Goal: Share content: Share content

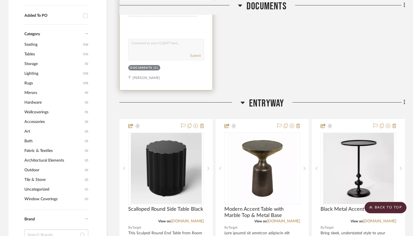
scroll to position [355, 0]
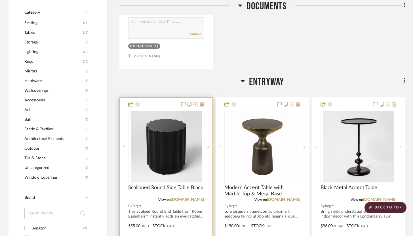
click at [169, 100] on div at bounding box center [166, 222] width 93 height 248
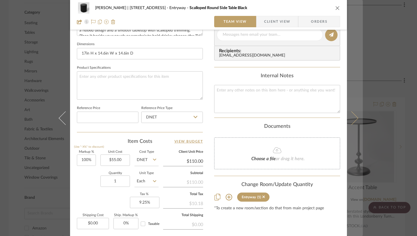
scroll to position [278, 0]
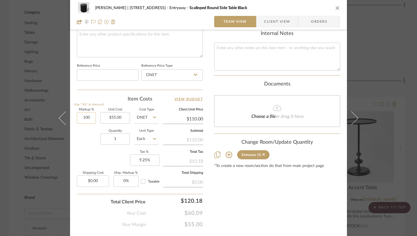
click at [81, 118] on input "100" at bounding box center [86, 117] width 19 height 11
type input "50%"
type input "55.00"
type input "$82.50"
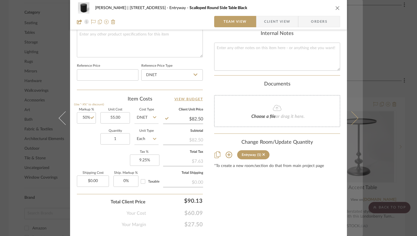
type input "$55.00"
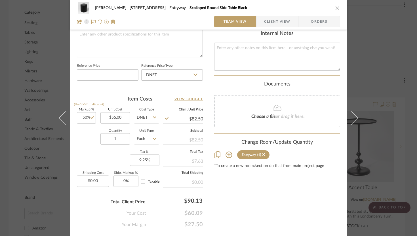
click at [350, 121] on icon at bounding box center [352, 118] width 14 height 14
click at [86, 114] on input "100" at bounding box center [86, 117] width 19 height 11
type input "50%"
type input "150.00"
type input "$225.00"
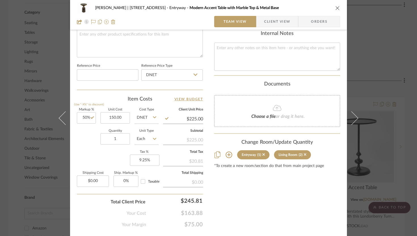
type input "$150.00"
click at [353, 121] on icon at bounding box center [352, 118] width 14 height 14
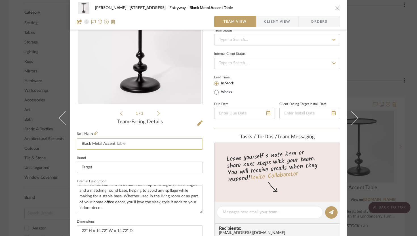
scroll to position [62, 0]
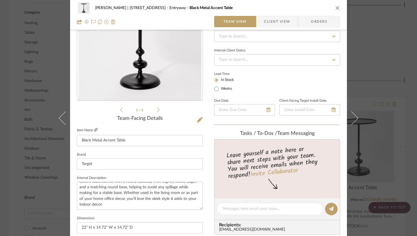
click at [94, 130] on icon at bounding box center [95, 129] width 3 height 3
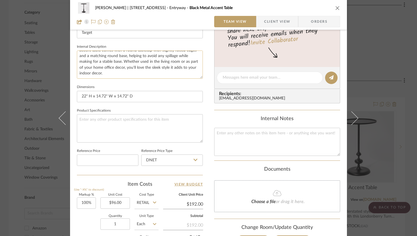
scroll to position [195, 0]
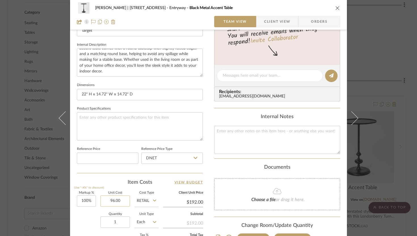
click at [121, 200] on input "96.00" at bounding box center [115, 200] width 30 height 11
type input "80"
type input "100"
type input "$80.00"
click at [86, 199] on input "100" at bounding box center [86, 200] width 19 height 11
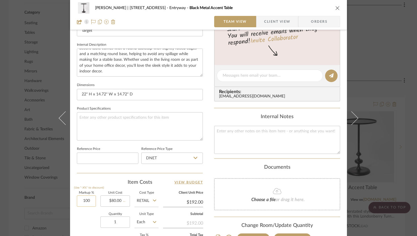
type input "50"
type input "$160.00"
type input "500%"
type input "80.00"
type input "$480.00"
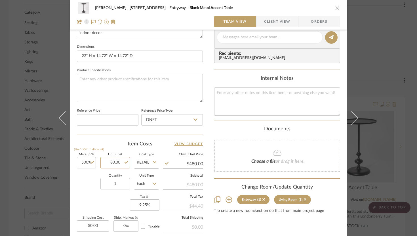
scroll to position [243, 0]
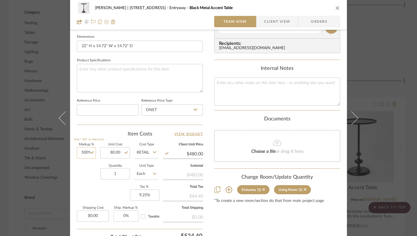
type input "500"
type input "$80.00"
click at [85, 154] on input "500" at bounding box center [86, 152] width 19 height 11
type input "50%"
type input "80.00"
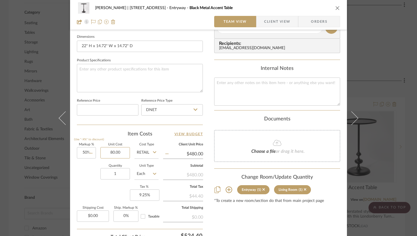
type input "$120.00"
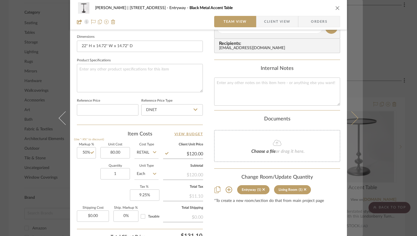
type input "$80.00"
click at [356, 116] on button at bounding box center [355, 118] width 16 height 236
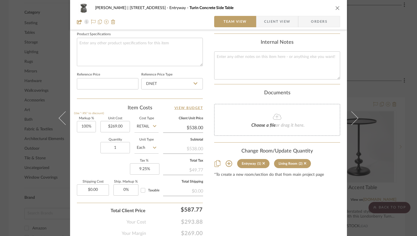
scroll to position [276, 0]
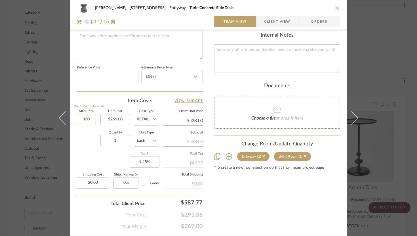
click at [84, 118] on input "100" at bounding box center [86, 119] width 19 height 11
type input "300%"
type input "269.00"
type input "$1,076.00"
type input "300"
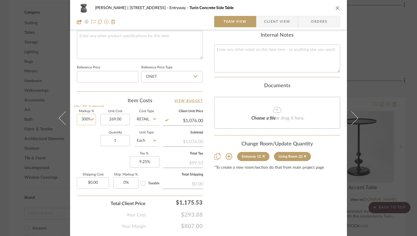
type input "$269.00"
click at [81, 116] on input "300" at bounding box center [86, 119] width 19 height 11
type input "30%"
click at [118, 143] on input "1" at bounding box center [115, 140] width 30 height 11
type input "$349.70"
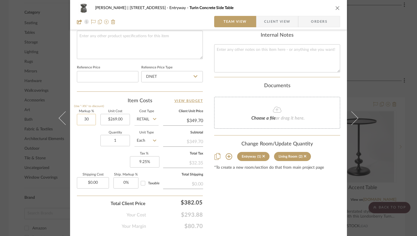
click at [83, 118] on input "30" at bounding box center [86, 119] width 19 height 11
type input "20%"
type input "269.00"
type input "$322.80"
type input "$269.00"
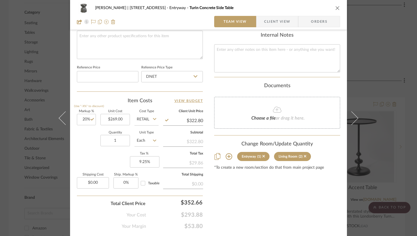
click at [195, 119] on input "322.80" at bounding box center [183, 120] width 40 height 9
type input "349.80"
type input "30.04%"
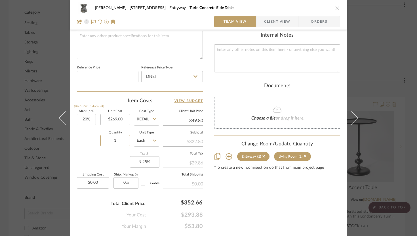
type input "$349.80"
click at [201, 119] on input "349.81" at bounding box center [183, 120] width 40 height 9
type input "349.99"
type input "30.11%"
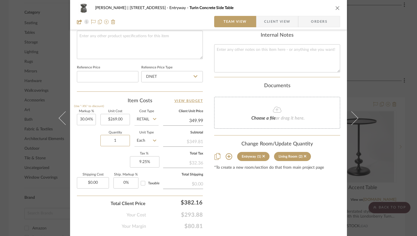
type input "$349.99"
type input "$350.00"
click at [353, 119] on icon at bounding box center [352, 118] width 14 height 14
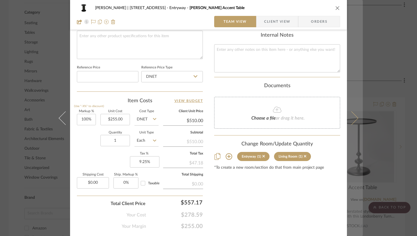
click at [354, 118] on icon at bounding box center [352, 118] width 14 height 14
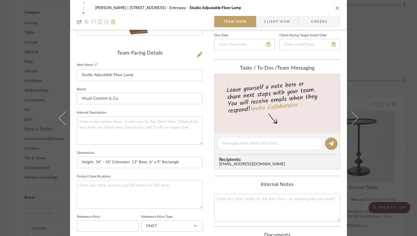
scroll to position [291, 0]
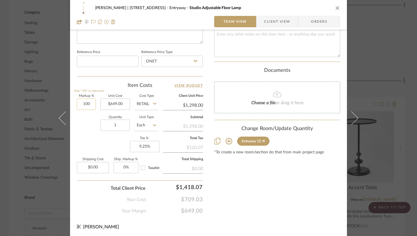
click at [81, 104] on input "100" at bounding box center [86, 103] width 19 height 11
type input "0%"
type input "649.00"
type input "$649.00"
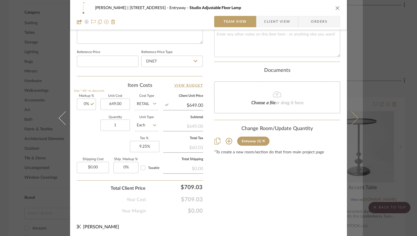
type input "$649.00"
click at [347, 120] on icon at bounding box center [352, 118] width 14 height 14
click at [354, 119] on icon at bounding box center [352, 118] width 14 height 14
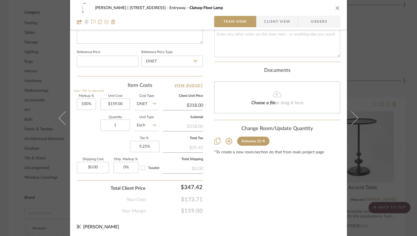
click at [354, 119] on icon at bounding box center [352, 118] width 14 height 14
click at [84, 101] on input "75" at bounding box center [86, 103] width 19 height 11
type input "50%"
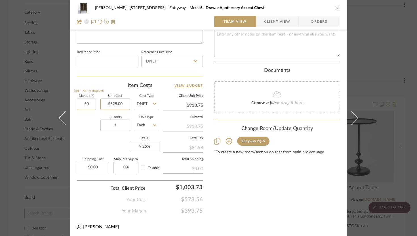
type input "525.00"
type input "$787.50"
type input "$525.00"
click at [194, 105] on input "787.50" at bounding box center [183, 105] width 40 height 9
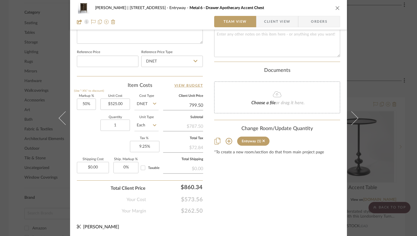
type input "799.50"
type input "52.29%"
type input "$799.50"
type input "$799.52"
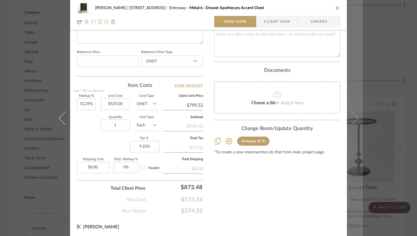
click at [353, 119] on icon at bounding box center [352, 118] width 14 height 14
click at [352, 119] on icon at bounding box center [352, 118] width 14 height 14
click at [351, 119] on icon at bounding box center [352, 118] width 14 height 14
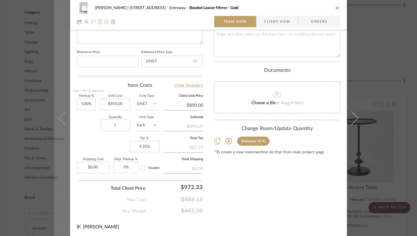
click at [60, 116] on icon at bounding box center [66, 118] width 14 height 14
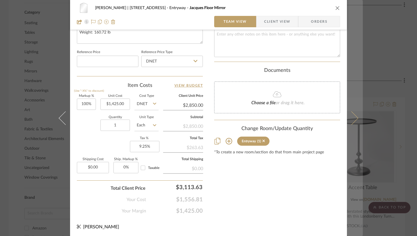
click at [355, 118] on icon at bounding box center [352, 118] width 14 height 14
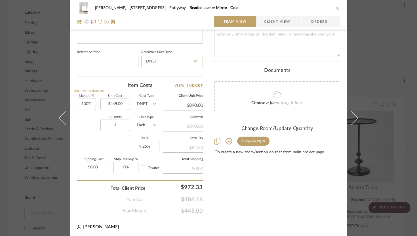
click at [354, 118] on icon at bounding box center [352, 118] width 14 height 14
click at [192, 105] on input "3090.00" at bounding box center [183, 105] width 40 height 9
type input "2999.00"
type input "94.11%"
type input "$2,999.00"
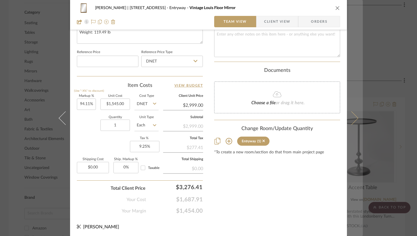
click at [353, 118] on icon at bounding box center [352, 118] width 14 height 14
click at [352, 119] on icon at bounding box center [352, 118] width 14 height 14
click at [349, 119] on icon at bounding box center [352, 118] width 14 height 14
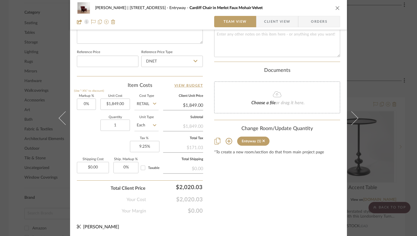
click at [349, 119] on icon at bounding box center [352, 118] width 14 height 14
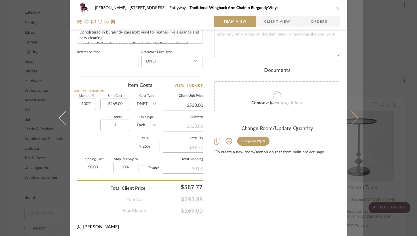
click at [349, 119] on icon at bounding box center [352, 118] width 14 height 14
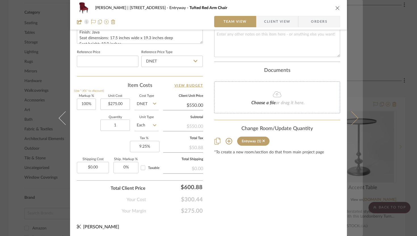
click at [351, 119] on icon at bounding box center [352, 118] width 14 height 14
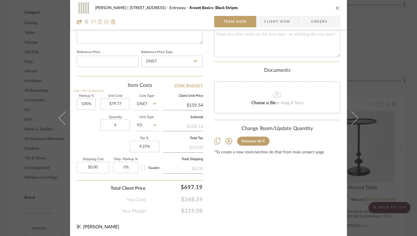
click at [351, 119] on icon at bounding box center [352, 118] width 14 height 14
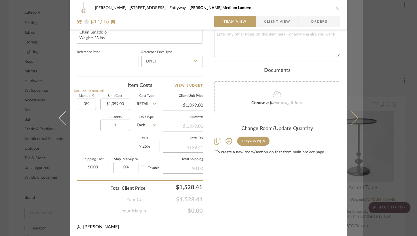
click at [352, 118] on icon at bounding box center [352, 118] width 14 height 14
click at [351, 118] on icon at bounding box center [352, 118] width 14 height 14
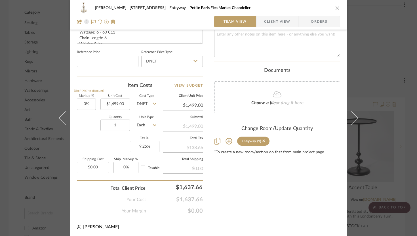
click at [351, 118] on icon at bounding box center [352, 118] width 14 height 14
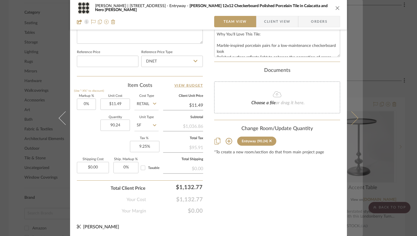
click at [352, 118] on icon at bounding box center [352, 118] width 14 height 14
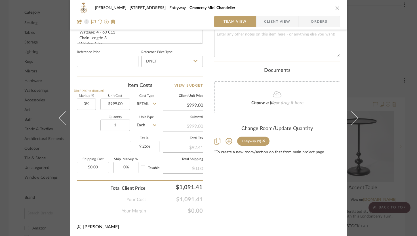
click at [352, 118] on icon at bounding box center [352, 118] width 14 height 14
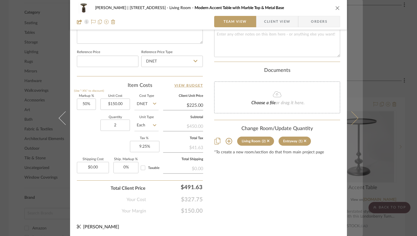
click at [353, 118] on icon at bounding box center [352, 118] width 14 height 14
click at [353, 117] on icon at bounding box center [352, 118] width 14 height 14
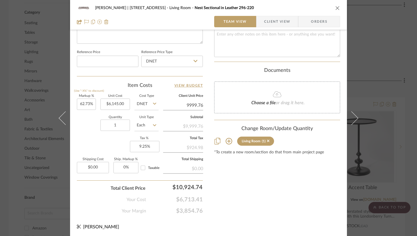
click at [200, 103] on input "9999.76" at bounding box center [183, 105] width 40 height 9
type input "9999.00"
type input "62.72%"
type input "$9,999.00"
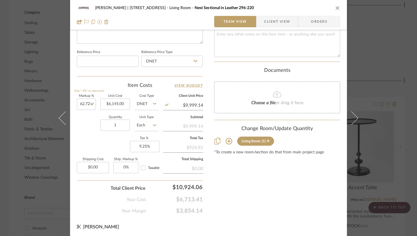
click at [201, 104] on input "9999.14" at bounding box center [183, 105] width 40 height 9
type input "$9,999.00"
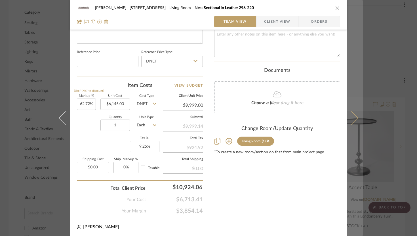
click at [352, 121] on icon at bounding box center [352, 118] width 14 height 14
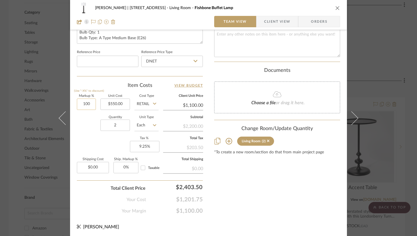
click at [86, 105] on input "100" at bounding box center [86, 103] width 19 height 11
type input "0%"
type input "550.00"
type input "$550.00"
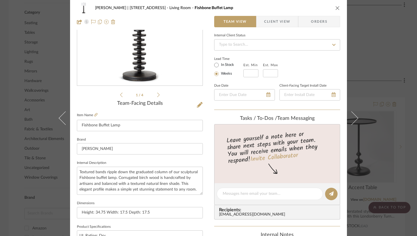
scroll to position [0, 0]
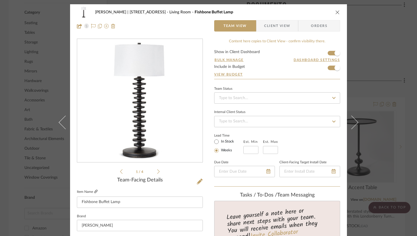
click at [94, 192] on icon at bounding box center [95, 191] width 3 height 3
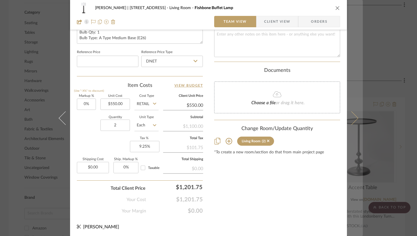
click at [349, 117] on icon at bounding box center [352, 118] width 14 height 14
click at [355, 118] on icon at bounding box center [352, 118] width 14 height 14
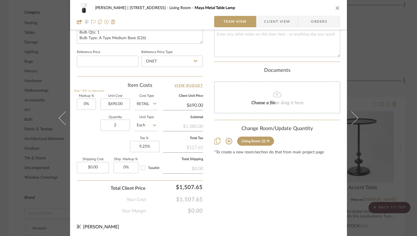
click at [355, 118] on icon at bounding box center [352, 118] width 14 height 14
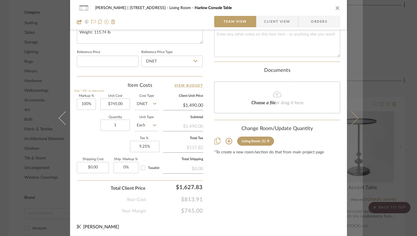
click at [355, 118] on icon at bounding box center [352, 118] width 14 height 14
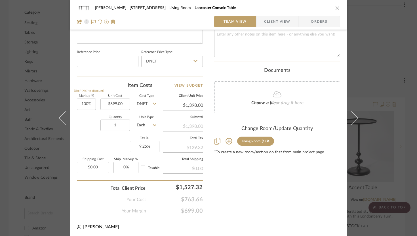
click at [355, 118] on icon at bounding box center [352, 118] width 14 height 14
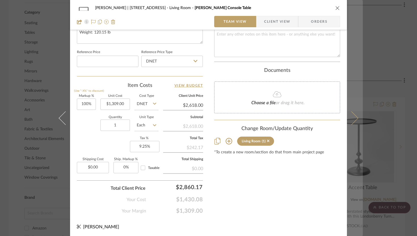
click at [355, 118] on icon at bounding box center [352, 118] width 14 height 14
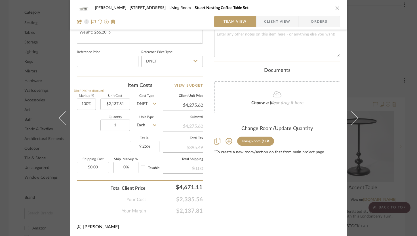
click at [355, 118] on icon at bounding box center [352, 118] width 14 height 14
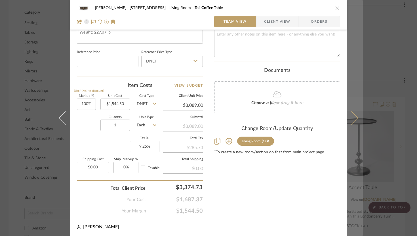
click at [355, 118] on icon at bounding box center [352, 118] width 14 height 14
click at [356, 119] on button at bounding box center [355, 118] width 16 height 236
click at [355, 118] on icon at bounding box center [352, 118] width 14 height 14
click at [353, 119] on icon at bounding box center [352, 118] width 14 height 14
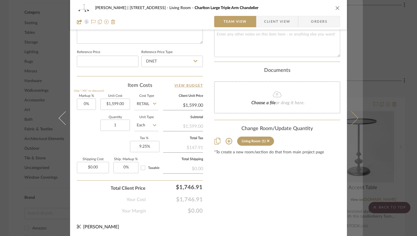
click at [353, 119] on icon at bounding box center [352, 118] width 14 height 14
click at [353, 120] on icon at bounding box center [352, 118] width 14 height 14
click at [354, 120] on icon at bounding box center [352, 118] width 14 height 14
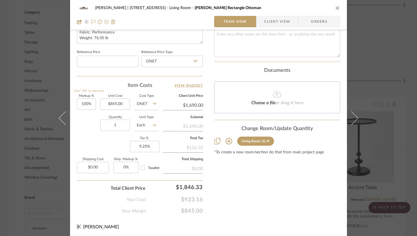
click at [354, 120] on icon at bounding box center [352, 118] width 14 height 14
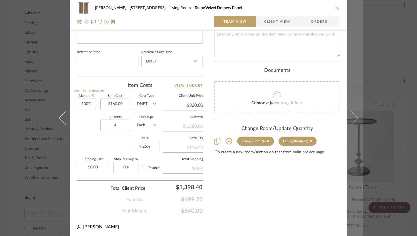
click at [354, 114] on button at bounding box center [355, 118] width 16 height 236
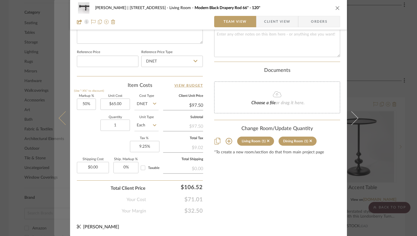
click at [63, 122] on icon at bounding box center [66, 118] width 14 height 14
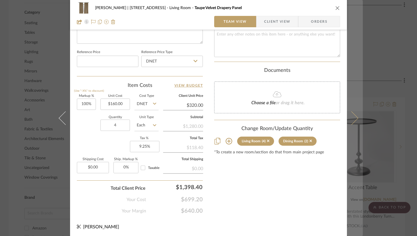
click at [353, 119] on icon at bounding box center [352, 118] width 14 height 14
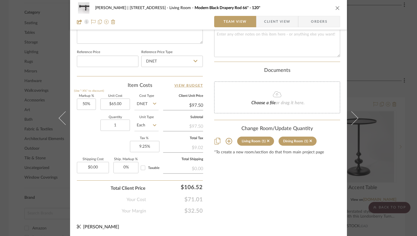
click at [353, 119] on icon at bounding box center [352, 118] width 14 height 14
click at [87, 100] on input "100" at bounding box center [86, 103] width 19 height 11
type input "75%"
type input "114.50"
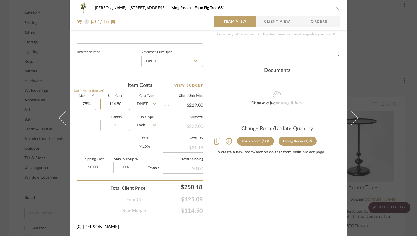
type input "$200.38"
type input "$114.50"
click at [200, 102] on input "200.38" at bounding box center [183, 105] width 40 height 9
type input "200.00"
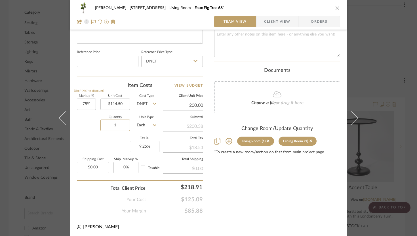
type input "74.67%"
type input "$200.00"
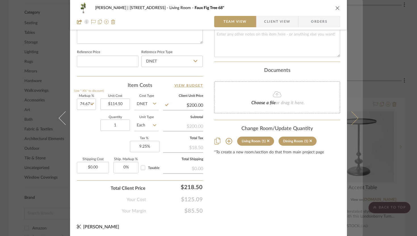
click at [355, 119] on button at bounding box center [355, 118] width 16 height 236
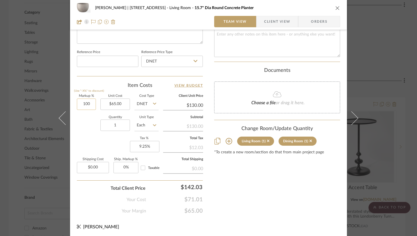
click at [85, 103] on input "100" at bounding box center [86, 103] width 19 height 11
type input "50%"
type input "65.00"
type input "$97.50"
type input "$65.00"
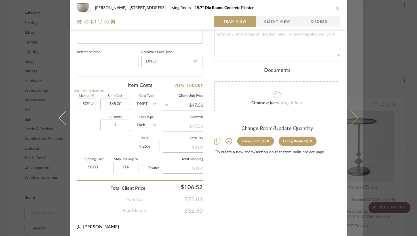
click at [353, 121] on icon at bounding box center [352, 118] width 14 height 14
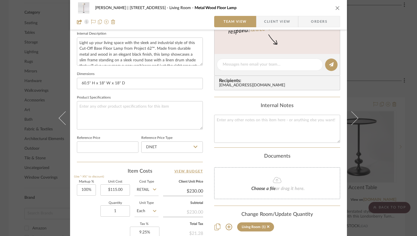
scroll to position [207, 0]
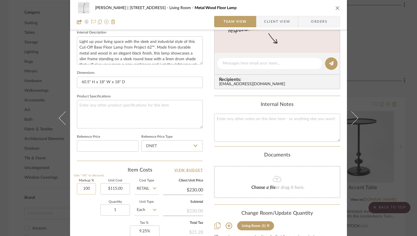
click at [85, 190] on input "100" at bounding box center [86, 188] width 19 height 11
type input "50%"
type input "115.00"
type input "$172.50"
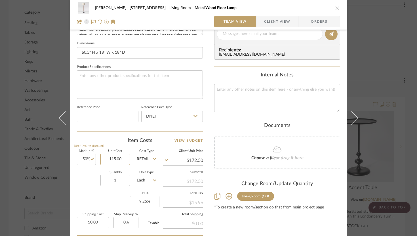
scroll to position [240, 0]
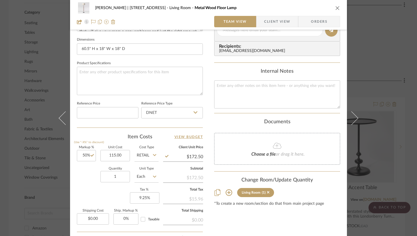
type input "$115.00"
click at [291, 224] on div "Content here copies to Client View - confirm visibility there. Show in Client D…" at bounding box center [277, 31] width 126 height 467
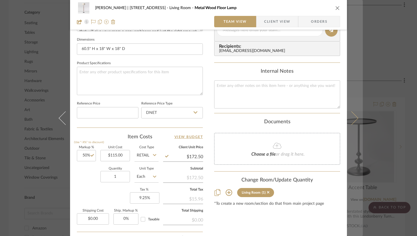
click at [355, 116] on button at bounding box center [355, 118] width 16 height 236
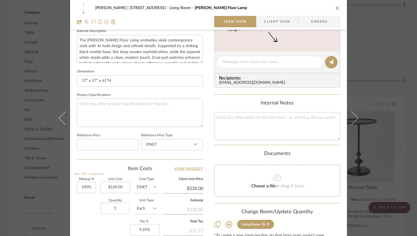
scroll to position [209, 0]
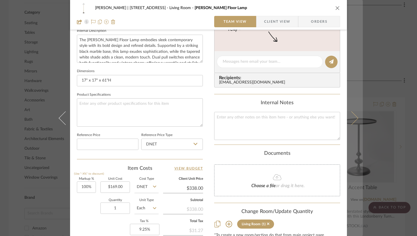
click at [351, 119] on icon at bounding box center [352, 118] width 14 height 14
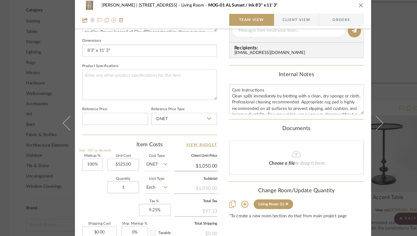
scroll to position [29, 0]
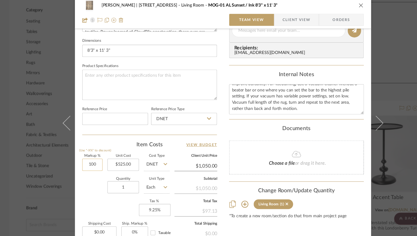
click at [84, 155] on input "100" at bounding box center [86, 156] width 19 height 11
type input "1"
type input "75%"
type input "525.00"
type input "$918.75"
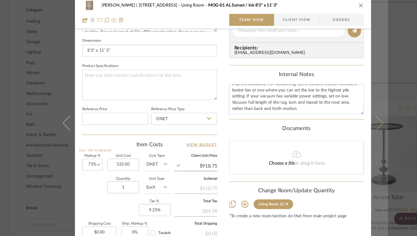
type input "$525.00"
click at [353, 119] on icon at bounding box center [352, 118] width 14 height 14
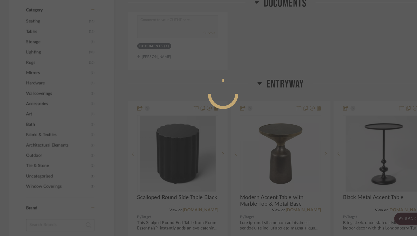
scroll to position [239, 0]
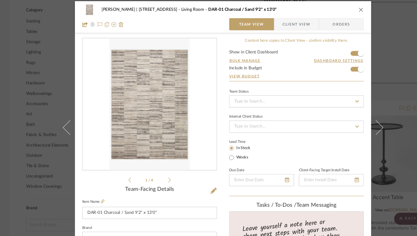
scroll to position [239, 0]
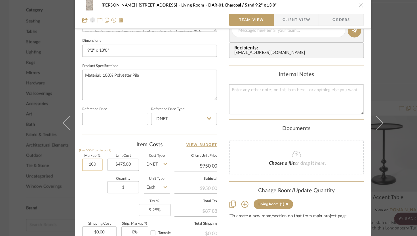
click at [87, 157] on input "100" at bounding box center [86, 156] width 19 height 11
type input "75%"
type input "475.00"
type input "$831.25"
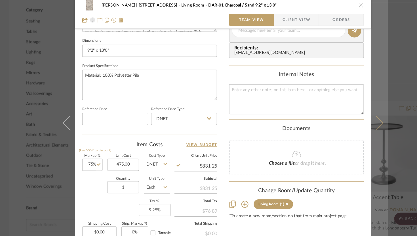
type input "$475.00"
click at [354, 116] on icon at bounding box center [352, 118] width 14 height 14
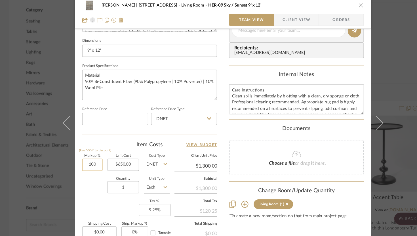
click at [84, 154] on input "100" at bounding box center [86, 156] width 19 height 11
type input "75%"
type input "650.00"
type input "$1,137.50"
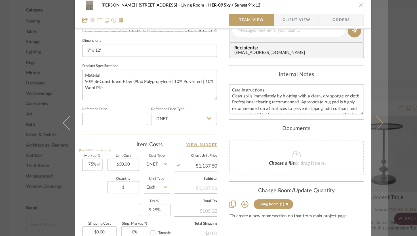
type input "$650.00"
click at [351, 118] on icon at bounding box center [352, 118] width 14 height 14
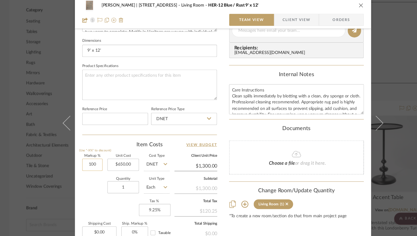
click at [80, 158] on input "100" at bounding box center [86, 156] width 19 height 11
type input "75%"
type input "650.00"
type input "$1,137.50"
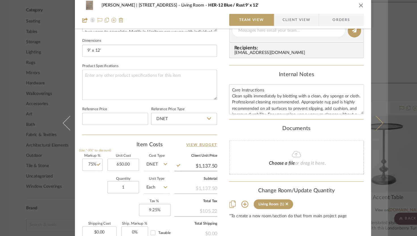
type input "$650.00"
click at [352, 121] on icon at bounding box center [352, 118] width 14 height 14
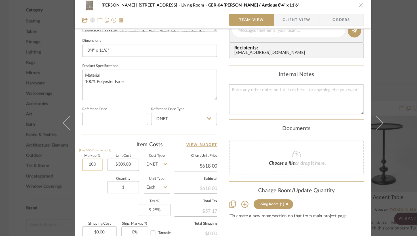
click at [77, 161] on input "100" at bounding box center [86, 156] width 19 height 11
type input "75%"
type input "309.00"
type input "$540.75"
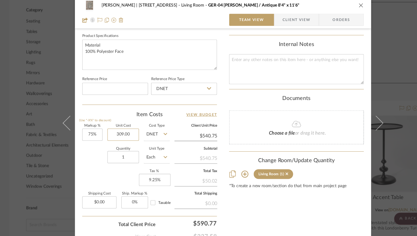
scroll to position [281, 0]
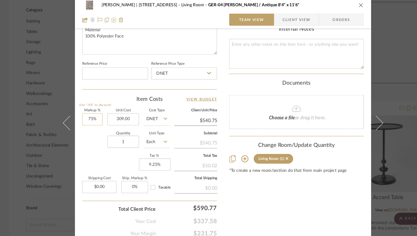
type input "75"
type input "$309.00"
click at [82, 116] on input "75" at bounding box center [86, 114] width 19 height 11
type input "100%"
type input "309.00"
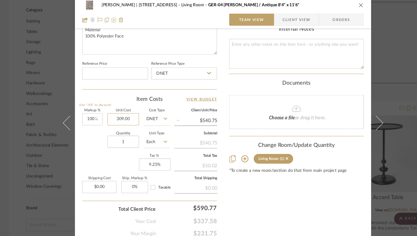
type input "$618.00"
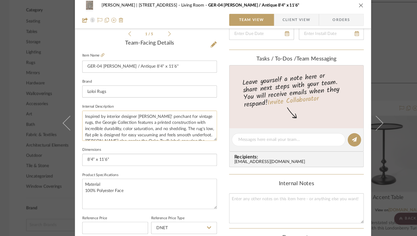
scroll to position [75, 0]
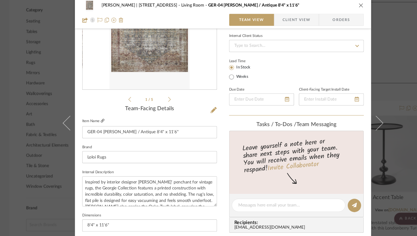
type input "$309.00"
click at [95, 115] on icon at bounding box center [95, 115] width 3 height 3
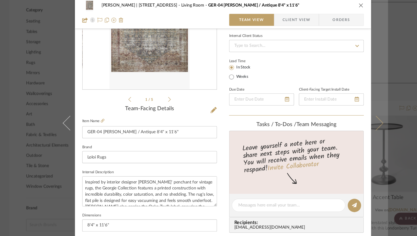
click at [349, 122] on icon at bounding box center [352, 118] width 14 height 14
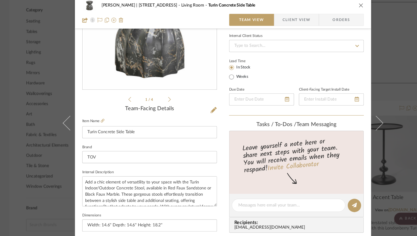
scroll to position [227, 0]
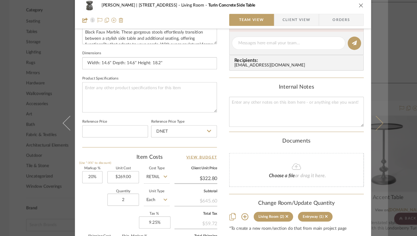
click at [353, 114] on button at bounding box center [355, 118] width 16 height 236
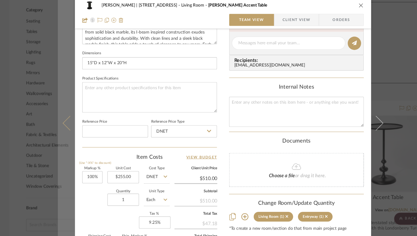
click at [63, 118] on icon at bounding box center [66, 118] width 14 height 14
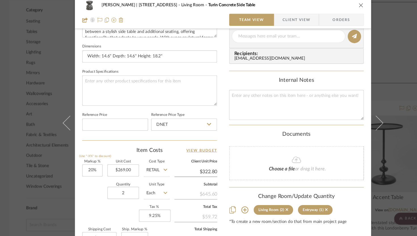
scroll to position [233, 0]
click at [201, 162] on div "Jeremy French | 1724 W 39th St Living Room Turin Concrete Side Table Team View …" at bounding box center [208, 33] width 277 height 524
click at [200, 163] on input "322.80" at bounding box center [183, 163] width 40 height 9
type input "329"
type input "22.3%"
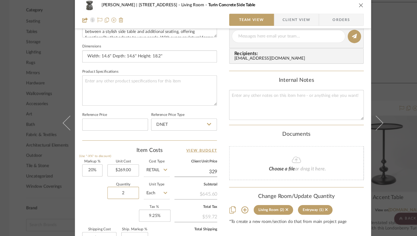
type input "$329.00"
click at [198, 164] on input "328.99" at bounding box center [183, 163] width 40 height 9
click at [195, 163] on input "328.99" at bounding box center [183, 163] width 40 height 9
type input "329.99"
type input "22.67%"
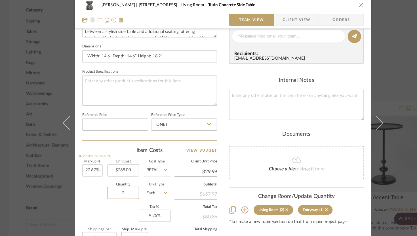
type input "$329.99"
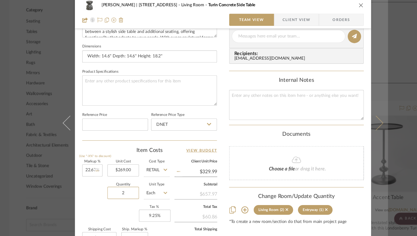
type input "$329.98"
click at [353, 117] on icon at bounding box center [352, 118] width 14 height 14
click at [354, 118] on icon at bounding box center [352, 118] width 14 height 14
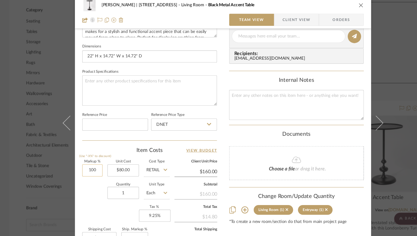
click at [81, 163] on input "100" at bounding box center [86, 162] width 19 height 11
type input "50%"
type input "80.00"
type input "$120.00"
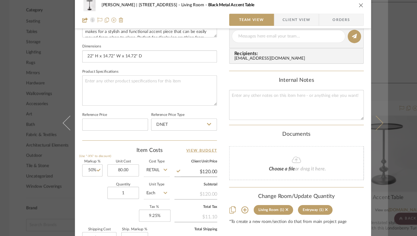
type input "$80.00"
click at [353, 119] on icon at bounding box center [352, 118] width 14 height 14
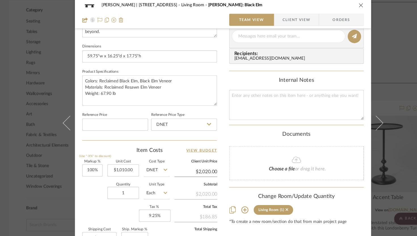
click at [353, 119] on icon at bounding box center [352, 118] width 14 height 14
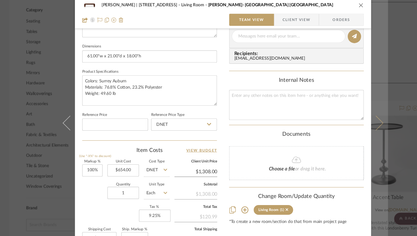
click at [354, 119] on icon at bounding box center [352, 118] width 14 height 14
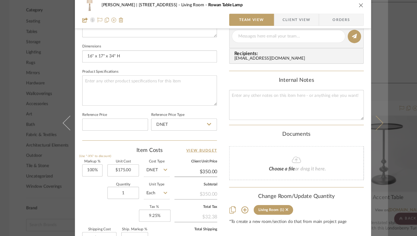
click at [354, 119] on icon at bounding box center [352, 118] width 14 height 14
click at [354, 120] on icon at bounding box center [352, 118] width 14 height 14
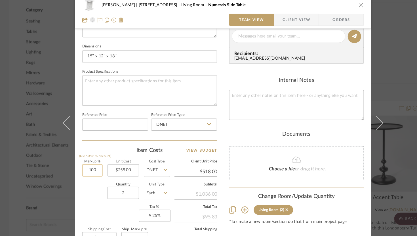
click at [82, 160] on input "100" at bounding box center [86, 162] width 19 height 11
type input "75%"
type input "259.00"
type input "$453.25"
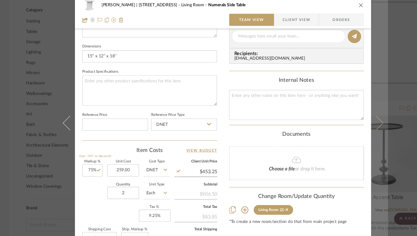
type input "$259.00"
click at [351, 121] on icon at bounding box center [352, 118] width 14 height 14
click at [352, 122] on button at bounding box center [355, 118] width 16 height 236
click at [350, 122] on icon at bounding box center [352, 118] width 14 height 14
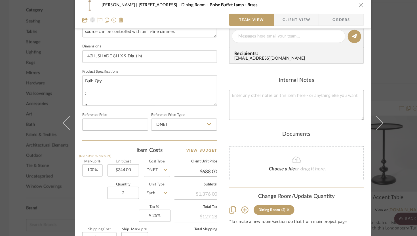
click at [350, 122] on icon at bounding box center [352, 118] width 14 height 14
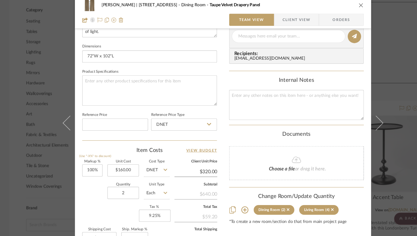
click at [350, 122] on icon at bounding box center [352, 118] width 14 height 14
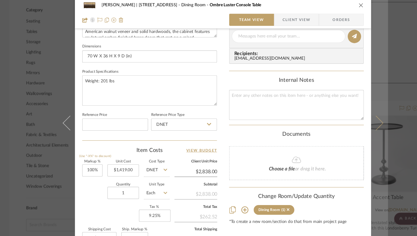
click at [355, 118] on icon at bounding box center [352, 118] width 14 height 14
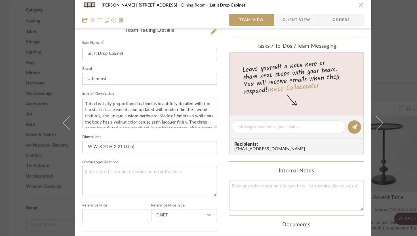
scroll to position [110, 0]
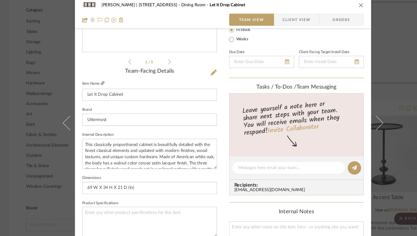
click at [95, 79] on icon at bounding box center [95, 80] width 3 height 3
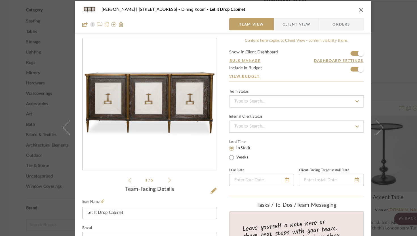
scroll to position [278, 0]
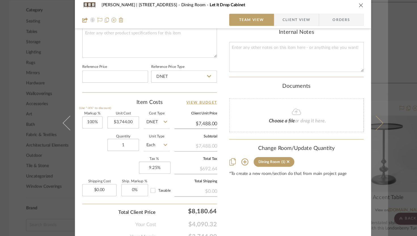
click at [355, 118] on icon at bounding box center [352, 118] width 14 height 14
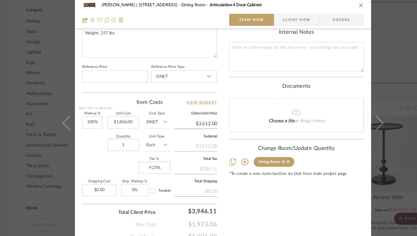
type input "3612.00"
click at [196, 118] on input "3612.00" at bounding box center [183, 118] width 40 height 9
type input "100"
type input "$3,612.00"
click at [86, 118] on input "100" at bounding box center [86, 117] width 19 height 11
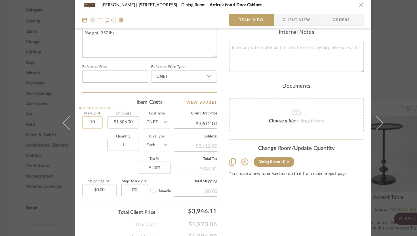
type input "1"
type input "75%"
type input "1806.00"
type input "$3,160.50"
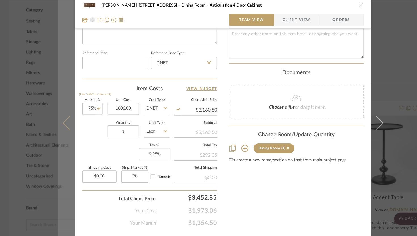
type input "$1,806.00"
click at [60, 114] on button at bounding box center [62, 118] width 16 height 236
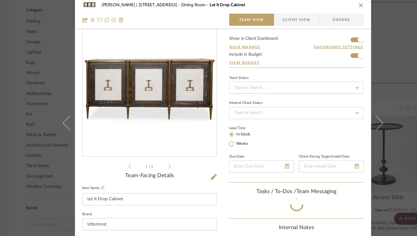
scroll to position [291, 0]
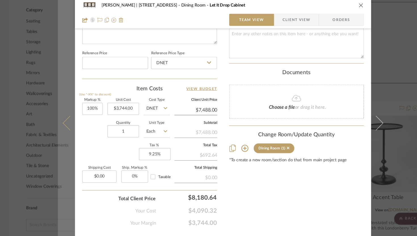
click at [60, 118] on icon at bounding box center [66, 118] width 14 height 14
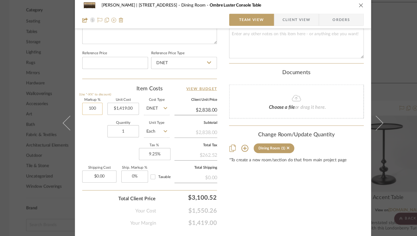
click at [89, 103] on input "100" at bounding box center [86, 104] width 19 height 11
type input "75%"
type input "1419.00"
type input "$2,483.25"
type input "$1,419.00"
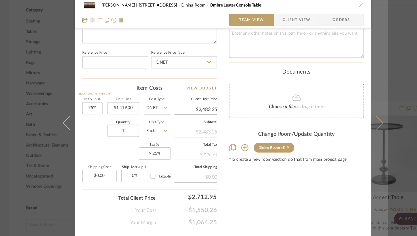
click at [355, 119] on icon at bounding box center [352, 118] width 14 height 14
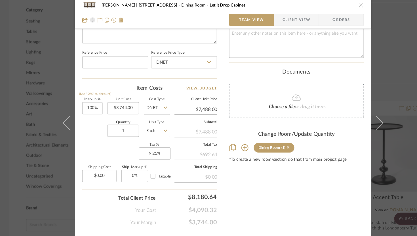
click at [355, 119] on icon at bounding box center [352, 118] width 14 height 14
click at [84, 102] on input "100" at bounding box center [86, 103] width 19 height 11
type input "1"
type input "75%"
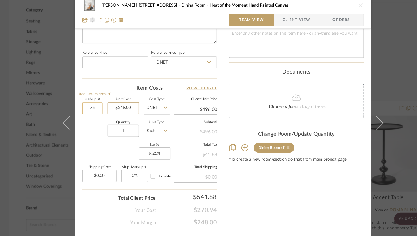
type input "248.00"
type input "$434.00"
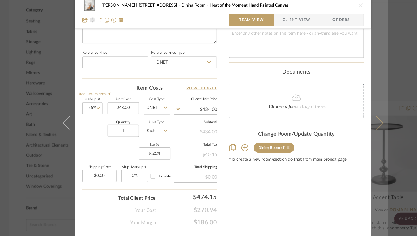
type input "$248.00"
click at [352, 121] on icon at bounding box center [352, 118] width 14 height 14
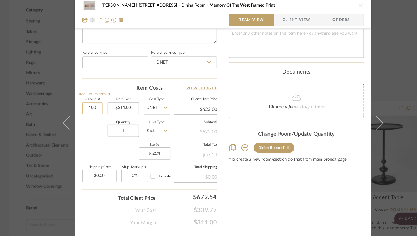
click at [83, 103] on input "100" at bounding box center [86, 103] width 19 height 11
type input "75%"
type input "311.00"
type input "$544.25"
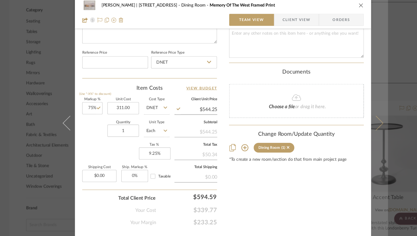
type input "$311.00"
click at [353, 121] on icon at bounding box center [352, 118] width 14 height 14
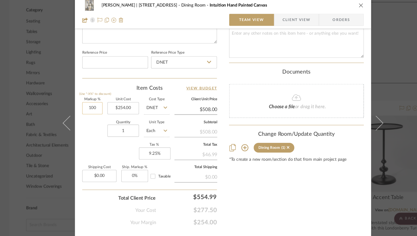
click at [84, 104] on input "100" at bounding box center [86, 103] width 19 height 11
type input "75%"
type input "254.00"
type input "$444.50"
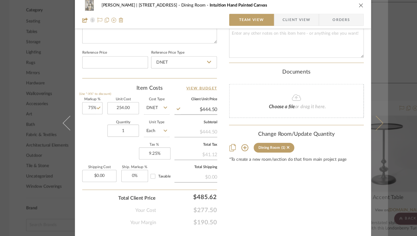
type input "$254.00"
click at [351, 120] on icon at bounding box center [352, 118] width 14 height 14
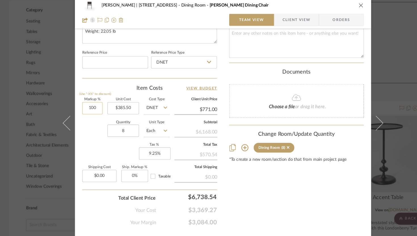
click at [86, 106] on input "100" at bounding box center [86, 103] width 19 height 11
type input "75%"
type input "385.50"
type input "$674.63"
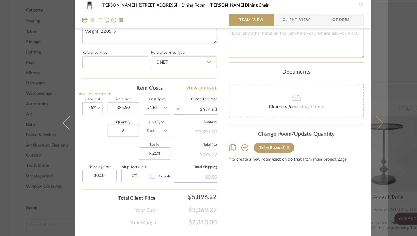
type input "$385.50"
click at [350, 122] on icon at bounding box center [352, 118] width 14 height 14
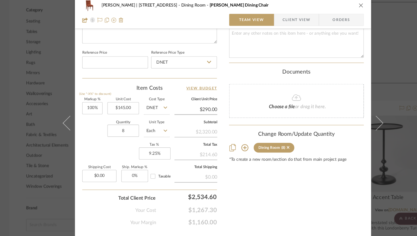
click at [350, 122] on icon at bounding box center [352, 118] width 14 height 14
click at [85, 101] on input "100" at bounding box center [86, 103] width 19 height 11
type input "75%"
type input "114.50"
type input "$200.38"
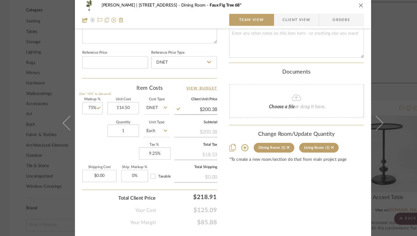
type input "$114.50"
click at [200, 106] on input "200.38" at bounding box center [183, 105] width 40 height 9
type input "200.00"
type input "74.67%"
type input "$200.00"
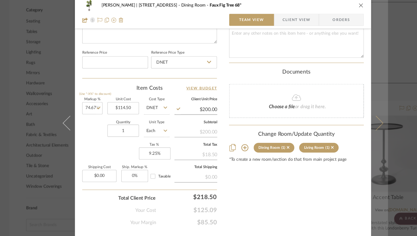
click at [353, 123] on button at bounding box center [355, 118] width 16 height 236
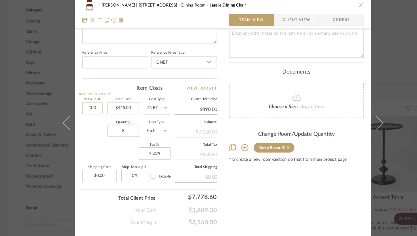
click at [85, 104] on input "100" at bounding box center [86, 103] width 19 height 11
type input "75%"
type input "445.00"
type input "$778.75"
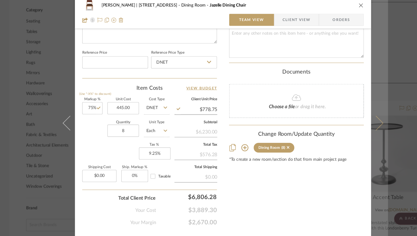
type input "$445.00"
click at [352, 120] on icon at bounding box center [352, 118] width 14 height 14
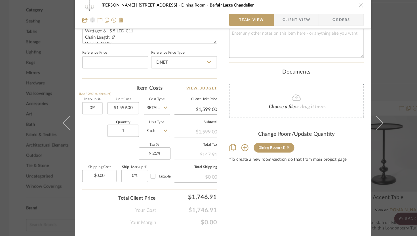
click at [352, 120] on icon at bounding box center [352, 118] width 14 height 14
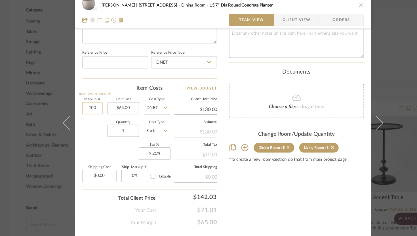
click at [83, 103] on input "100" at bounding box center [86, 103] width 19 height 11
type input "50%"
type input "65.00"
type input "$97.50"
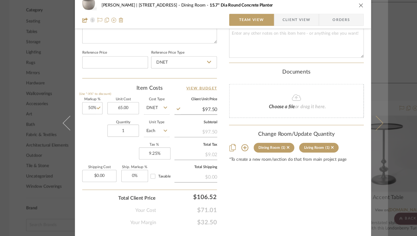
type input "$65.00"
click at [355, 118] on icon at bounding box center [352, 118] width 14 height 14
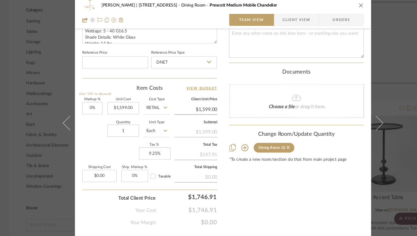
click at [355, 118] on icon at bounding box center [352, 118] width 14 height 14
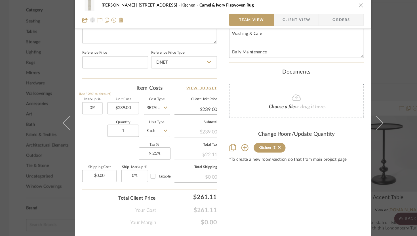
click at [355, 118] on icon at bounding box center [352, 118] width 14 height 14
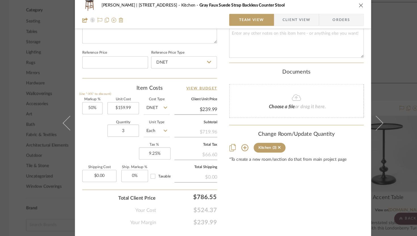
click at [355, 118] on icon at bounding box center [352, 118] width 14 height 14
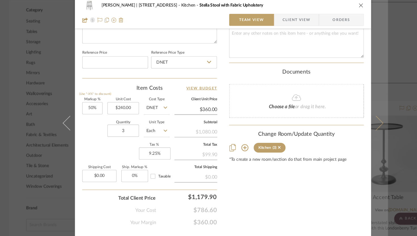
click at [355, 118] on icon at bounding box center [352, 118] width 14 height 14
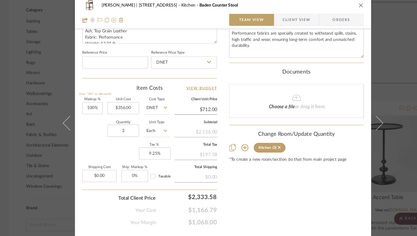
click at [355, 118] on icon at bounding box center [352, 118] width 14 height 14
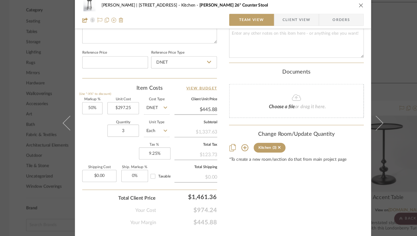
click at [355, 118] on icon at bounding box center [352, 118] width 14 height 14
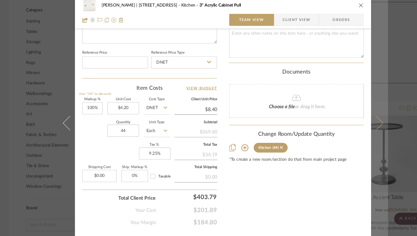
click at [355, 118] on icon at bounding box center [352, 118] width 14 height 14
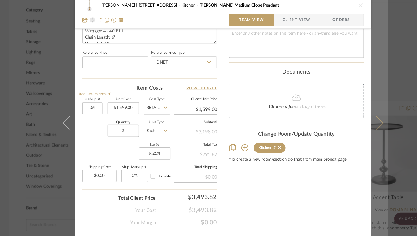
click at [355, 118] on icon at bounding box center [352, 118] width 14 height 14
click at [356, 119] on button at bounding box center [355, 118] width 16 height 236
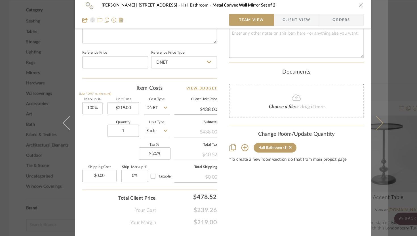
click at [354, 119] on icon at bounding box center [352, 118] width 14 height 14
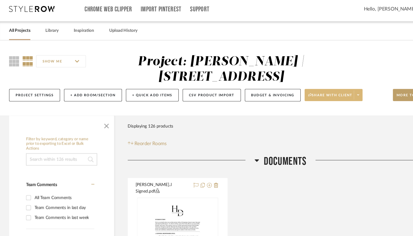
click at [336, 91] on icon at bounding box center [335, 91] width 2 height 3
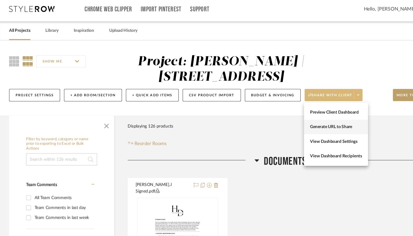
click at [329, 123] on span "Generate URL to Share" at bounding box center [314, 121] width 49 height 5
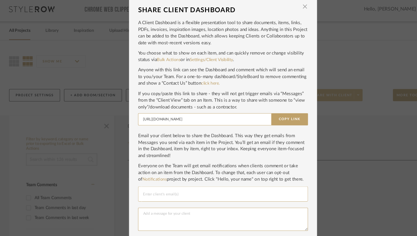
click at [158, 186] on input "Email selection" at bounding box center [209, 184] width 150 height 7
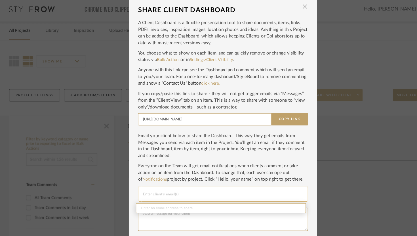
click at [158, 186] on input "Email selection" at bounding box center [209, 184] width 150 height 7
click at [161, 186] on input "Email selection" at bounding box center [209, 184] width 150 height 7
click at [153, 181] on div at bounding box center [209, 184] width 150 height 14
click at [135, 186] on input "Email selection" at bounding box center [209, 184] width 150 height 7
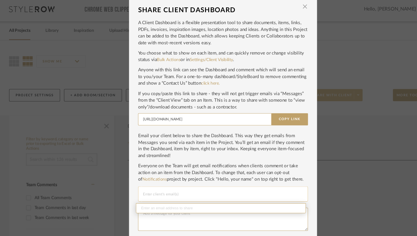
paste input "jeremymfrench@yahoo.com"
type input "jeremymfrench@yahoo.com"
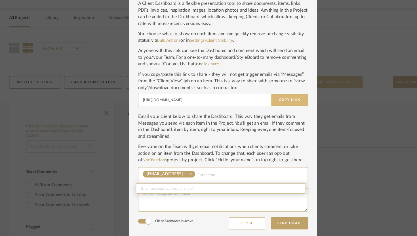
click at [268, 104] on button "Copy Link" at bounding box center [271, 108] width 34 height 11
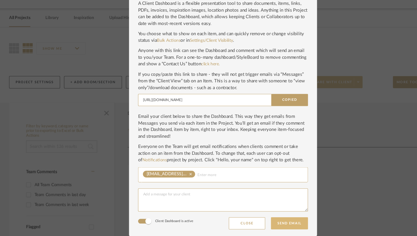
click at [278, 225] on button "Send Email" at bounding box center [270, 223] width 35 height 11
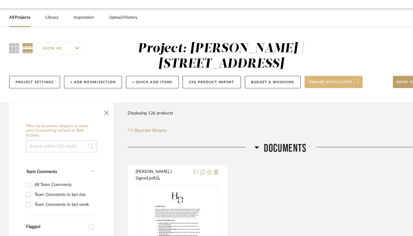
click at [337, 93] on span at bounding box center [335, 92] width 8 height 9
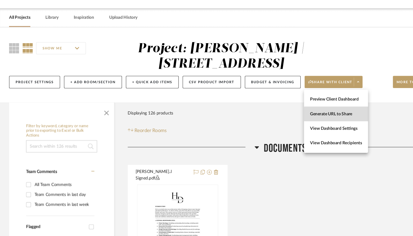
click at [325, 122] on span "Generate URL to Share" at bounding box center [314, 121] width 49 height 5
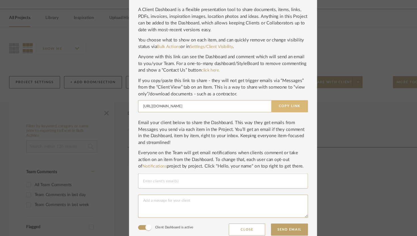
click at [278, 115] on button "Copy Link" at bounding box center [271, 114] width 34 height 11
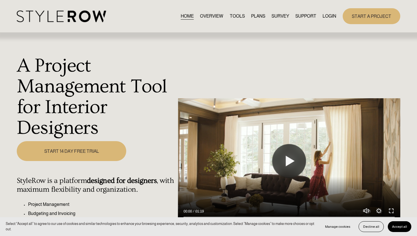
click at [328, 20] on link "LOGIN" at bounding box center [330, 16] width 14 height 8
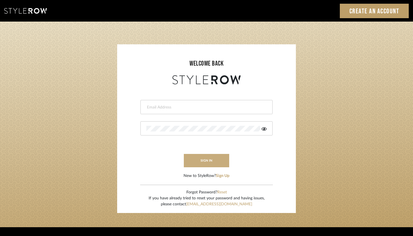
type input "[PERSON_NAME][EMAIL_ADDRESS][DOMAIN_NAME]"
click at [207, 160] on button "sign in" at bounding box center [206, 160] width 45 height 13
